Goal: Find specific page/section: Find specific page/section

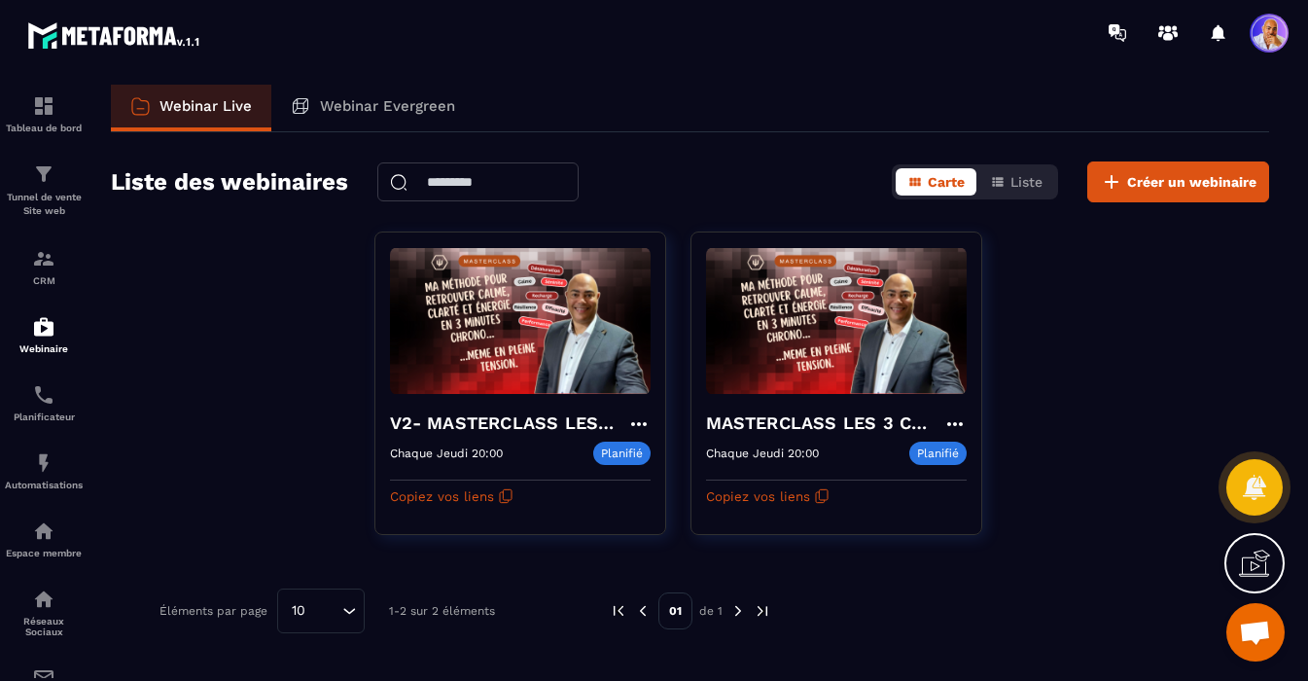
scroll to position [20197, 0]
click at [50, 109] on img at bounding box center [43, 105] width 23 height 23
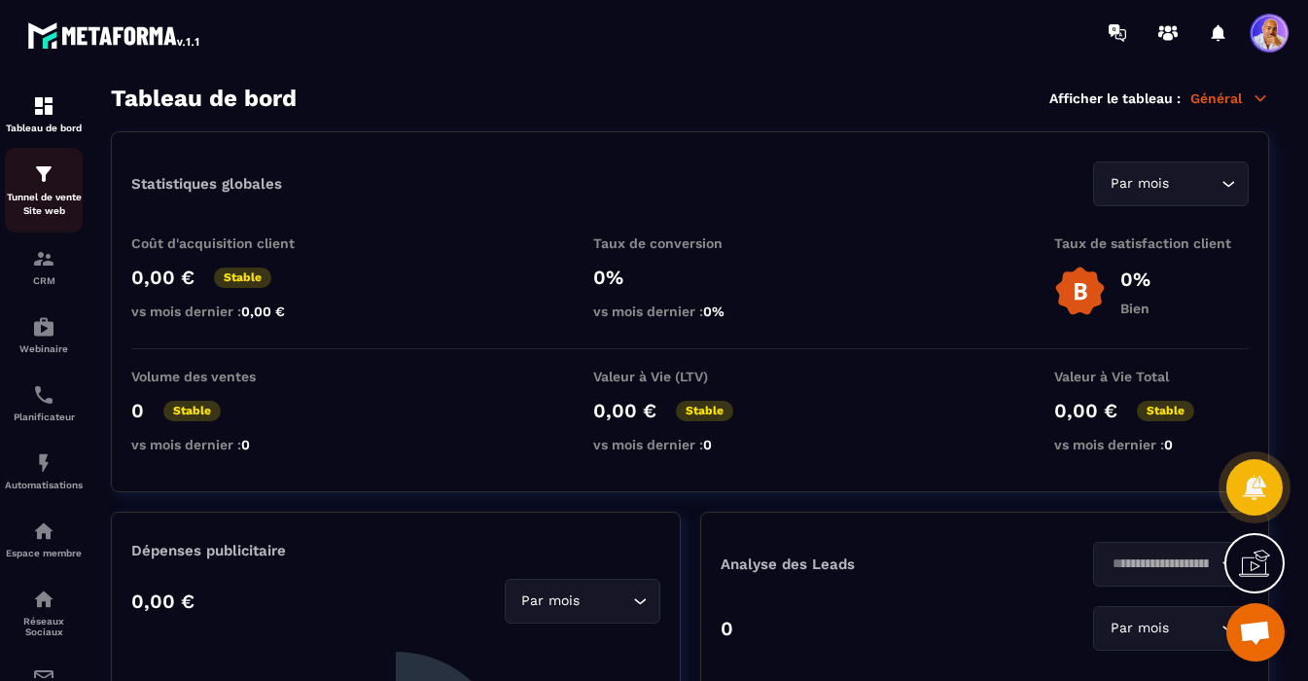
click at [46, 192] on p "Tunnel de vente Site web" at bounding box center [44, 204] width 78 height 27
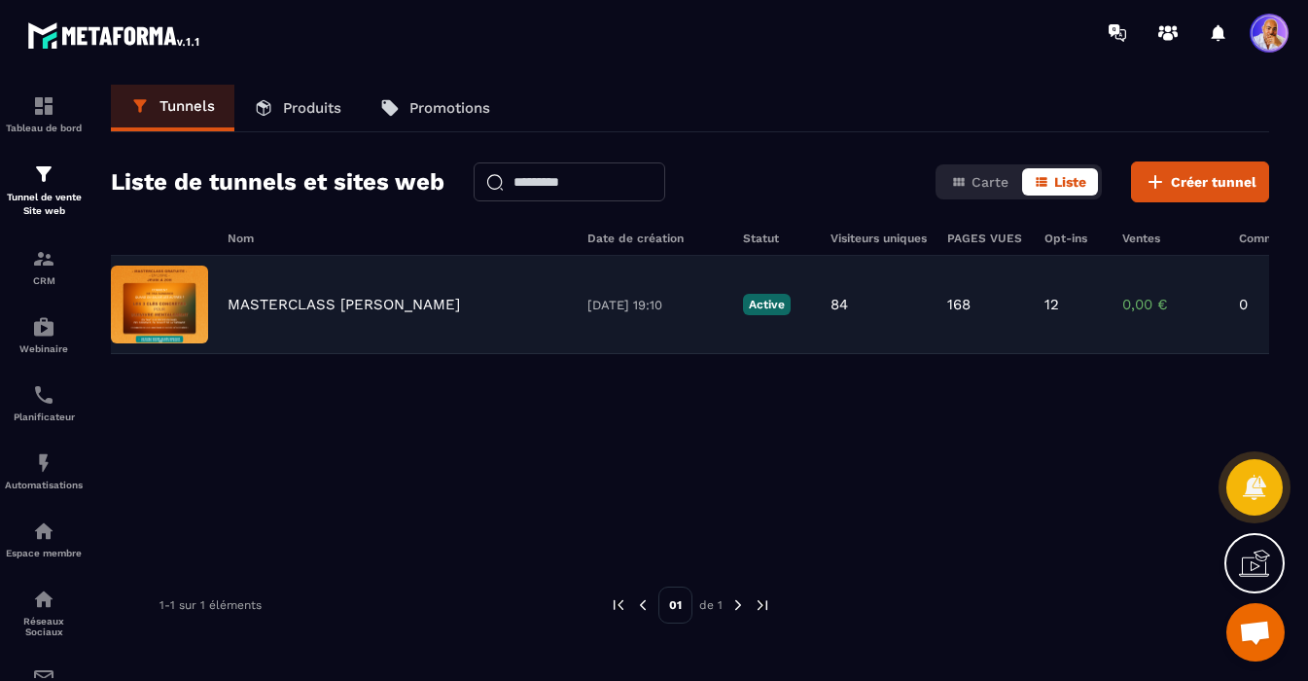
click at [332, 306] on p "MASTERCLASS [PERSON_NAME]" at bounding box center [343, 304] width 232 height 17
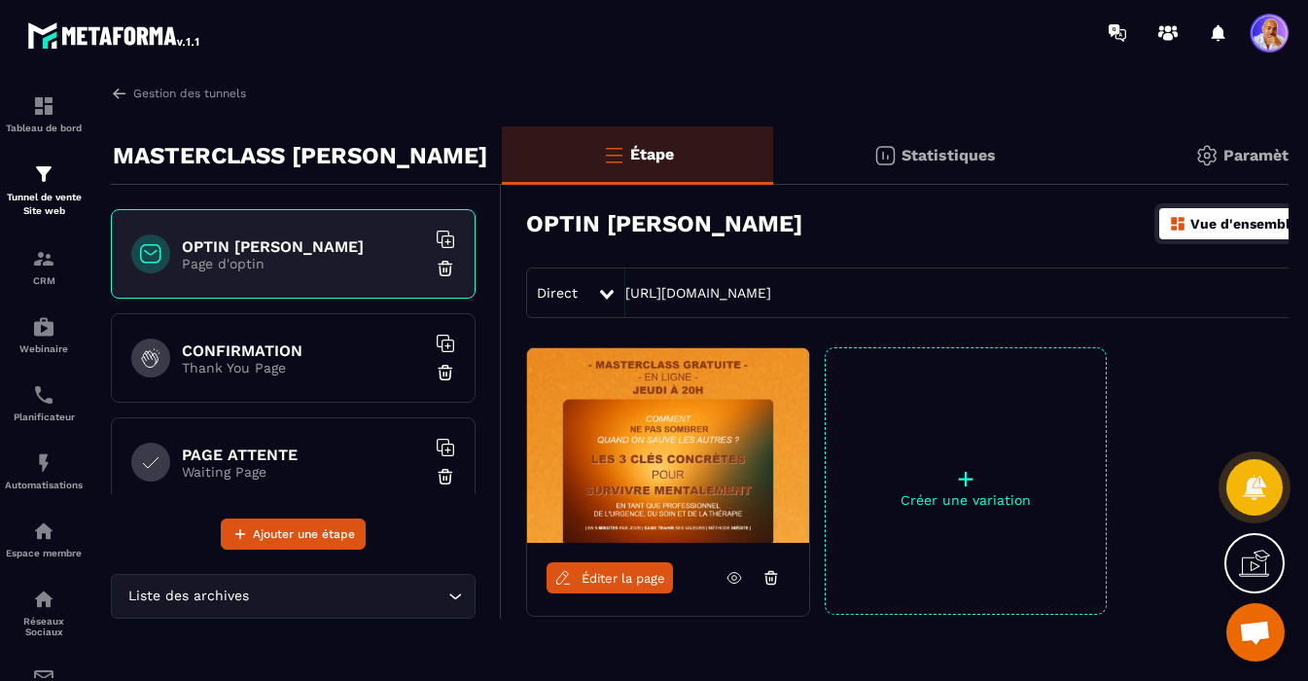
click at [386, 264] on p "Page d'optin" at bounding box center [303, 264] width 243 height 16
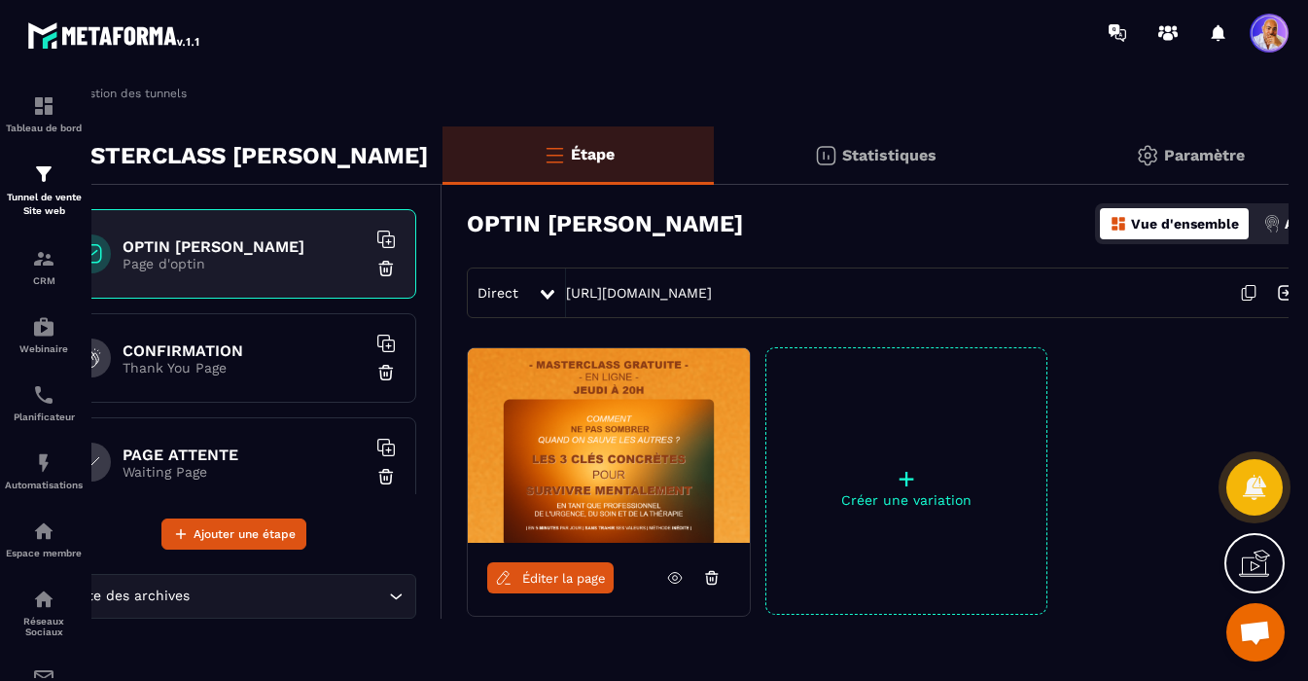
scroll to position [0, 115]
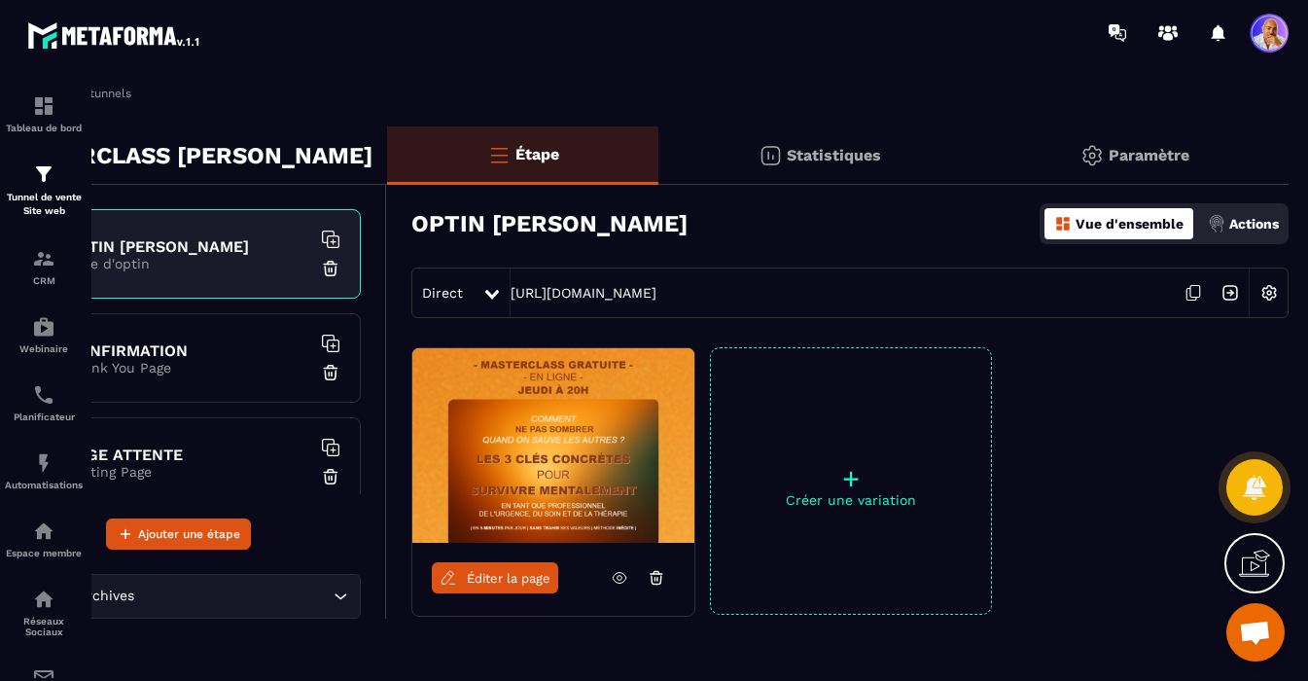
click at [1193, 293] on icon at bounding box center [1192, 292] width 37 height 37
